Goal: Task Accomplishment & Management: Use online tool/utility

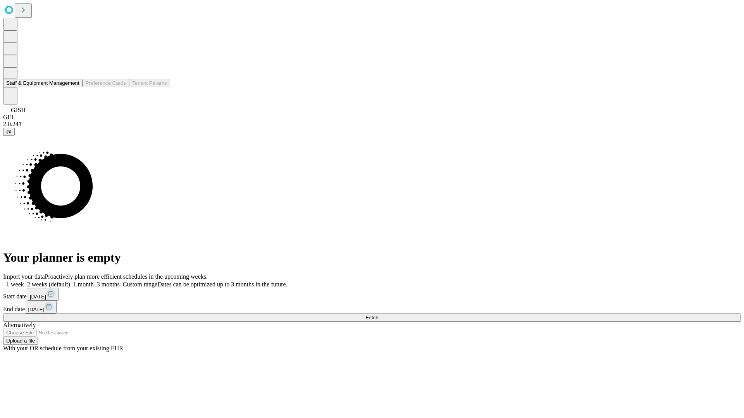
click at [74, 87] on button "Staff & Equipment Management" at bounding box center [42, 83] width 79 height 8
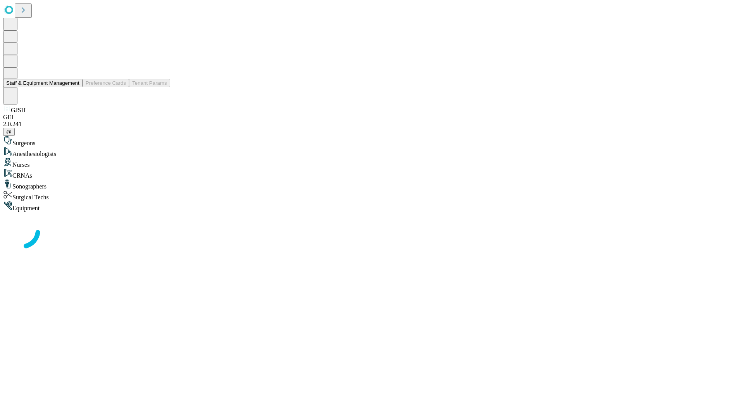
click at [74, 87] on button "Staff & Equipment Management" at bounding box center [42, 83] width 79 height 8
